Goal: Use online tool/utility: Utilize a website feature to perform a specific function

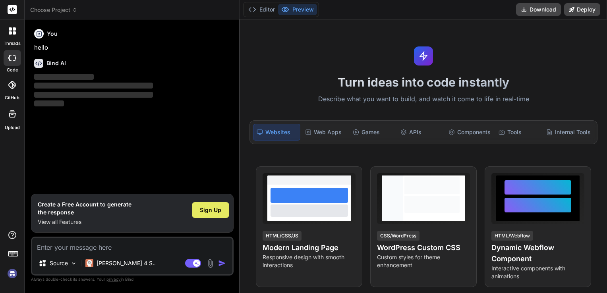
click at [210, 212] on span "Sign Up" at bounding box center [210, 210] width 21 height 8
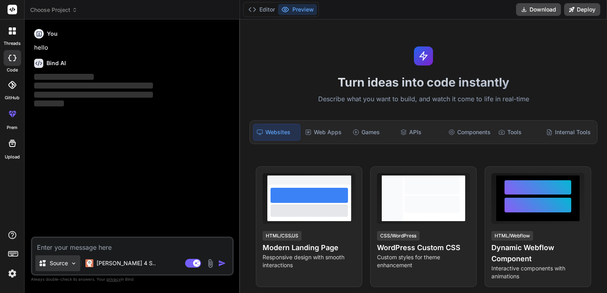
click at [71, 264] on img at bounding box center [73, 263] width 7 height 7
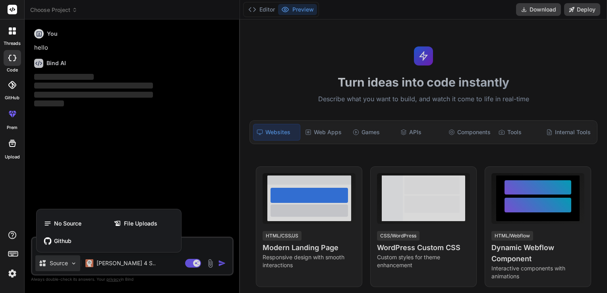
click at [71, 264] on div at bounding box center [303, 146] width 607 height 293
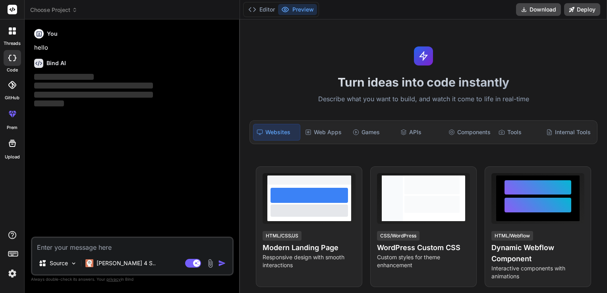
click at [128, 165] on div "You hello Bind AI ‌ ‌ ‌ ‌" at bounding box center [133, 131] width 201 height 211
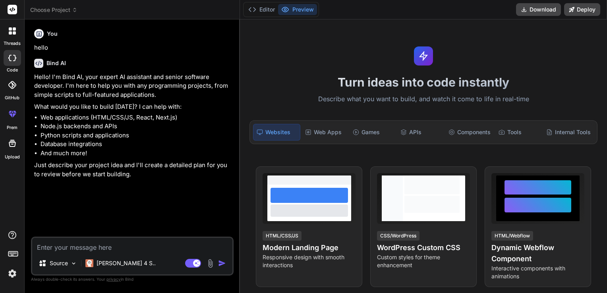
click at [89, 250] on textarea at bounding box center [132, 245] width 200 height 14
click at [238, 75] on div "Bind AI Web Search Created with Pixso. Code Generator You hello Bind AI Hello! …" at bounding box center [132, 155] width 215 height 273
drag, startPoint x: 240, startPoint y: 75, endPoint x: 395, endPoint y: 74, distance: 155.6
click at [430, 59] on div "Turn ideas into code instantly Describe what you want to build, and watch it co…" at bounding box center [423, 156] width 367 height 274
type textarea "x"
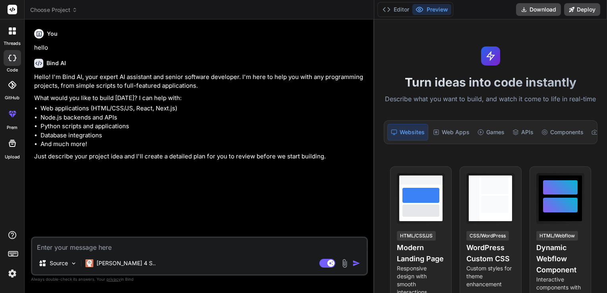
drag, startPoint x: 240, startPoint y: 100, endPoint x: 538, endPoint y: 85, distance: 299.0
click at [538, 85] on div "threads code GitHub prem Upload Choose Project Created with Pixso. Bind AI Web …" at bounding box center [303, 146] width 607 height 293
paste textarea "dua eden üzgün melankolik bir melek ve etrafında cross sign ve [DEMOGRAPHIC_DAT…"
type textarea "dua eden üzgün melankolik bir melek ve etrafında cross sign ve [DEMOGRAPHIC_DAT…"
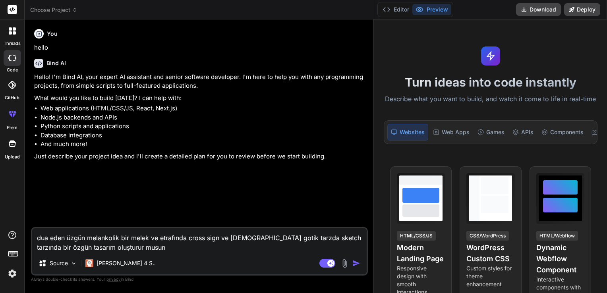
type textarea "x"
click at [151, 252] on div "dua eden üzgün melankolik bir melek ve etrafında cross sign ve [DEMOGRAPHIC_DAT…" at bounding box center [199, 251] width 337 height 48
click at [150, 253] on div "dua eden üzgün melankolik bir melek ve etrafında cross sign ve [DEMOGRAPHIC_DAT…" at bounding box center [199, 251] width 337 height 48
type textarea "dua eden üzgün melankolik bir melek ve etrafında cross sign ve [DEMOGRAPHIC_DAT…"
type textarea "x"
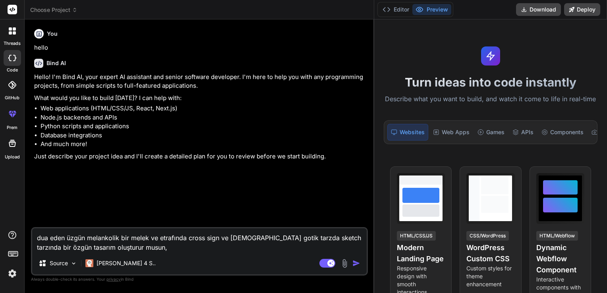
paste textarea "fotoğrafda çizimleri daha siyah arka planı daha [MEDICAL_DATA] yap ve meleği yu…"
type textarea "dua eden üzgün melankolik bir melek ve etrafında cross sign ve [DEMOGRAPHIC_DAT…"
type textarea "x"
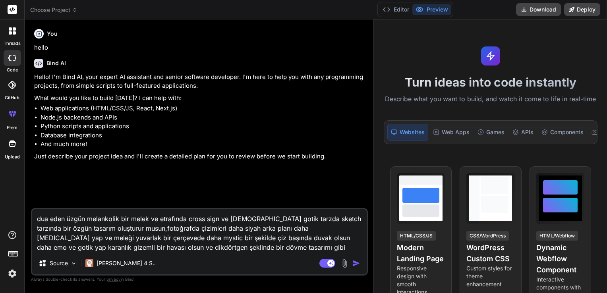
type textarea "dua eden üzgün melankolik bir melek ve etrafında cross sign ve [DEMOGRAPHIC_DAT…"
click at [357, 264] on img "button" at bounding box center [356, 263] width 8 height 8
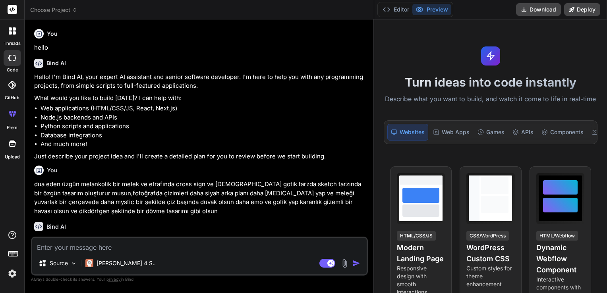
scroll to position [34, 0]
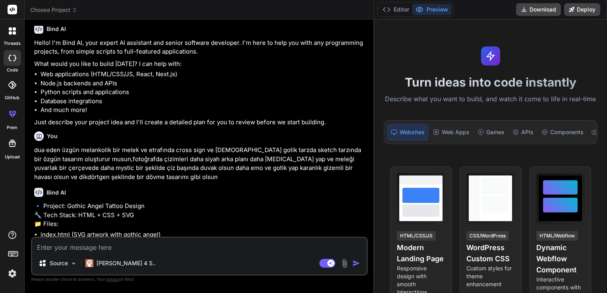
type textarea "x"
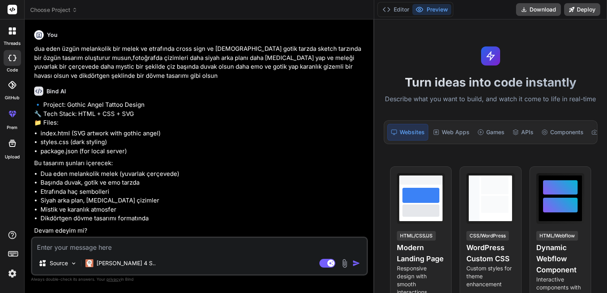
scroll to position [152, 0]
click at [85, 249] on textarea at bounding box center [199, 245] width 334 height 14
type textarea "e"
type textarea "x"
type textarea "ev"
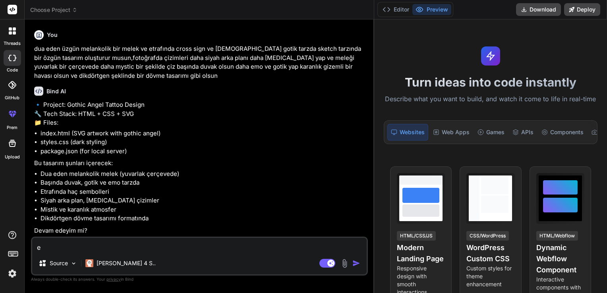
type textarea "x"
type textarea "eve"
type textarea "x"
type textarea "evet"
type textarea "x"
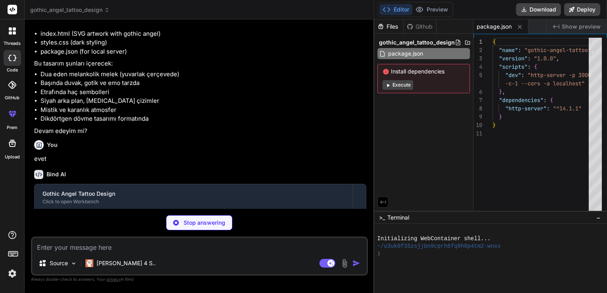
scroll to position [290, 0]
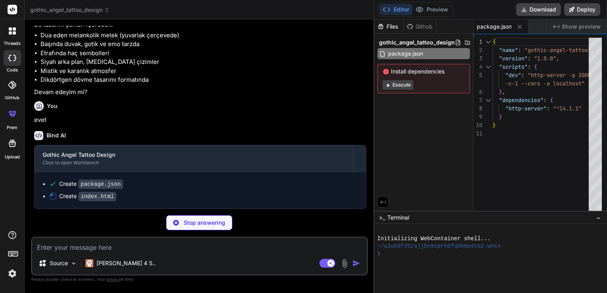
type textarea "x"
type textarea "</div> </body> </html>"
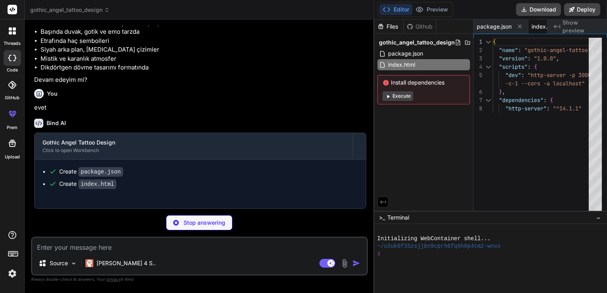
type textarea "x"
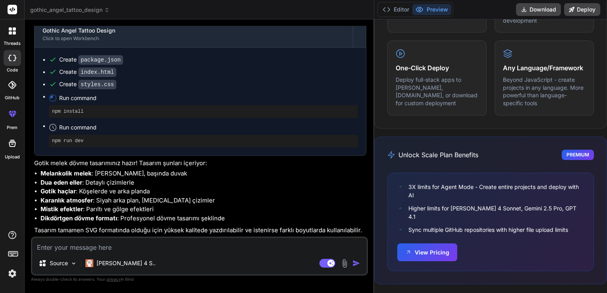
scroll to position [550, 0]
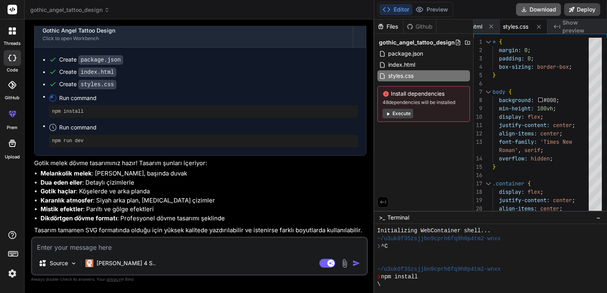
type textarea "x"
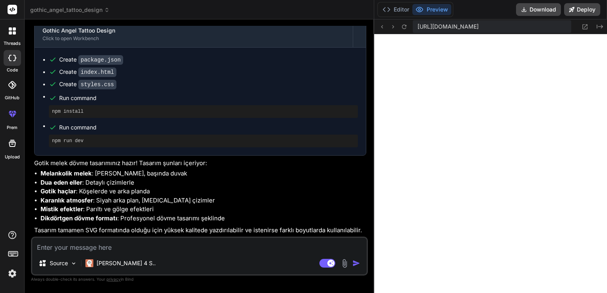
scroll to position [358, 0]
click at [389, 8] on icon at bounding box center [386, 10] width 8 height 8
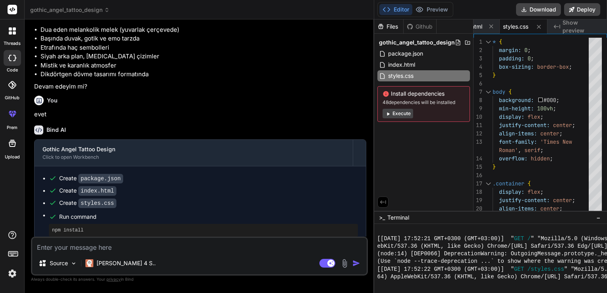
scroll to position [375, 0]
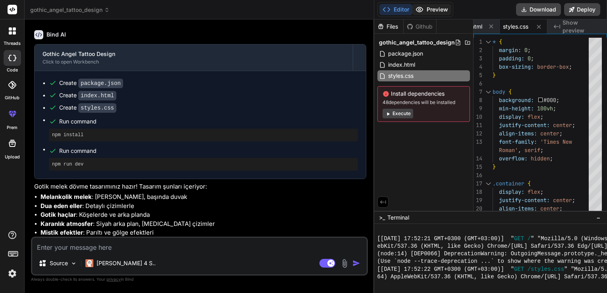
click at [434, 6] on button "Preview" at bounding box center [431, 9] width 39 height 11
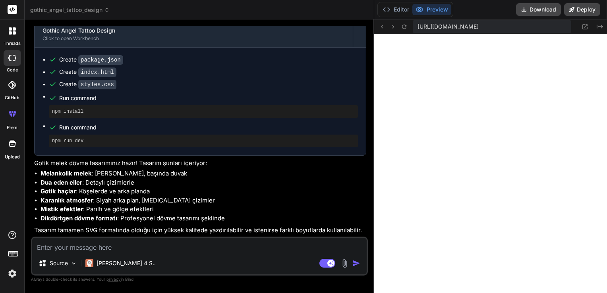
scroll to position [414, 0]
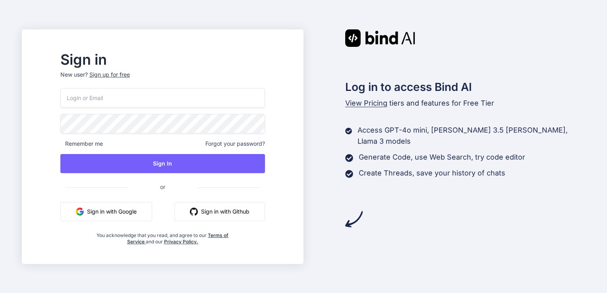
click at [240, 105] on input "email" at bounding box center [162, 97] width 204 height 19
type input "[EMAIL_ADDRESS][DOMAIN_NAME]"
click at [186, 135] on div "[EMAIL_ADDRESS][DOMAIN_NAME] Remember me Forgot your password? Sign In or Sign …" at bounding box center [162, 166] width 204 height 157
click at [150, 213] on button "Sign in with Google" at bounding box center [106, 211] width 92 height 19
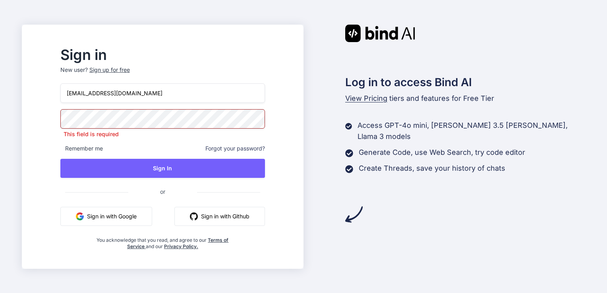
click at [152, 213] on button "Sign in with Google" at bounding box center [106, 216] width 92 height 19
click at [143, 219] on button "Sign in with Google" at bounding box center [106, 216] width 92 height 19
